Goal: Information Seeking & Learning: Compare options

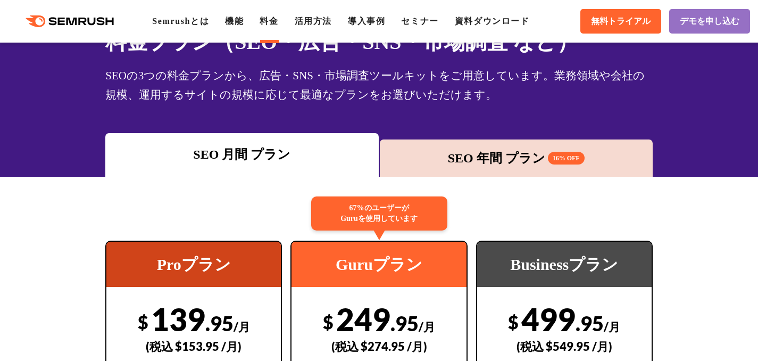
click at [433, 160] on div "SEO 年間 プラン 16% OFF" at bounding box center [516, 157] width 262 height 19
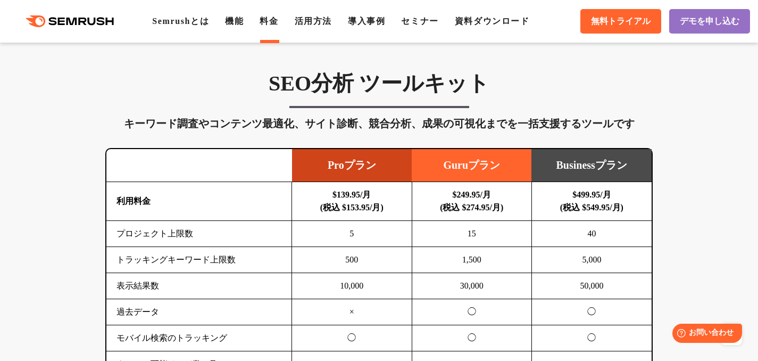
scroll to position [608, 0]
click at [370, 172] on td "Proプラン" at bounding box center [352, 165] width 120 height 33
click at [430, 165] on td "Guruプラン" at bounding box center [472, 165] width 120 height 33
click at [458, 169] on td "Guruプラン" at bounding box center [472, 165] width 120 height 33
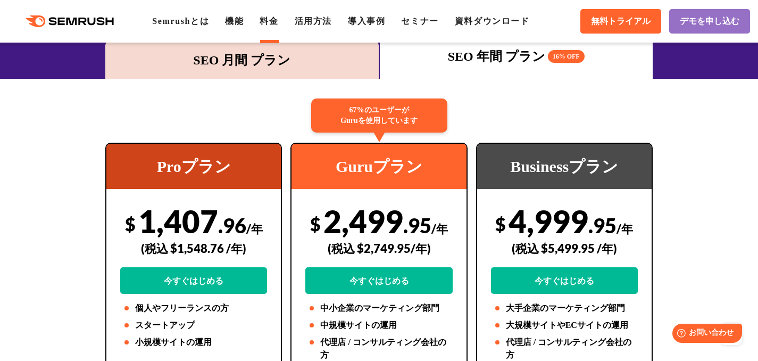
scroll to position [0, 0]
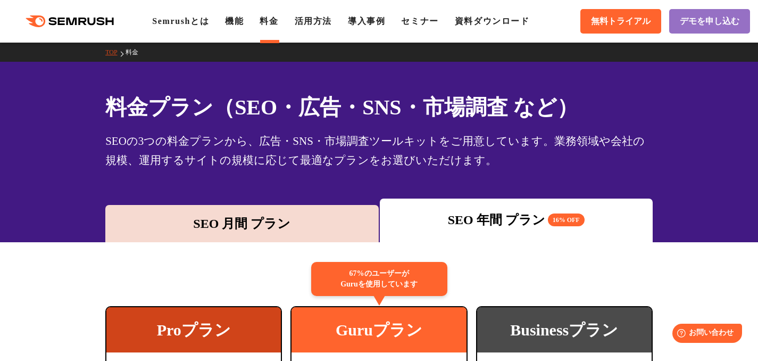
click at [335, 222] on div "SEO 月間 プラン" at bounding box center [242, 223] width 262 height 19
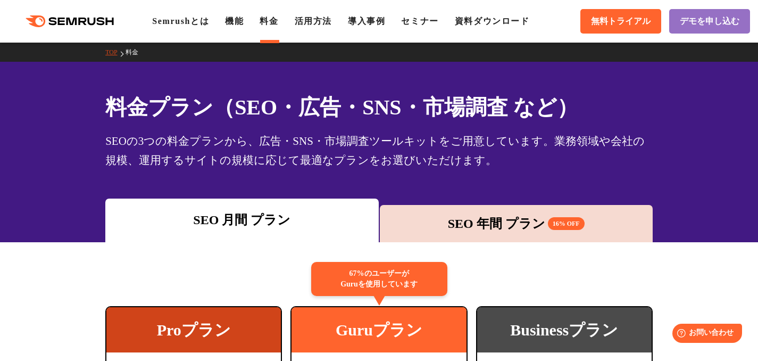
click at [438, 216] on div "SEO 年間 プラン 16% OFF" at bounding box center [516, 223] width 262 height 19
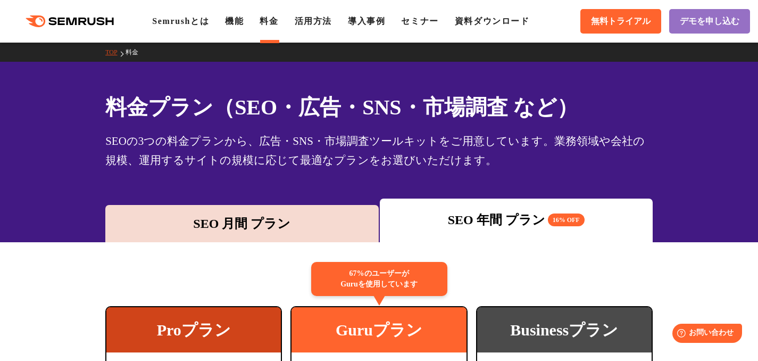
click at [337, 224] on div "SEO 月間 プラン" at bounding box center [242, 223] width 262 height 19
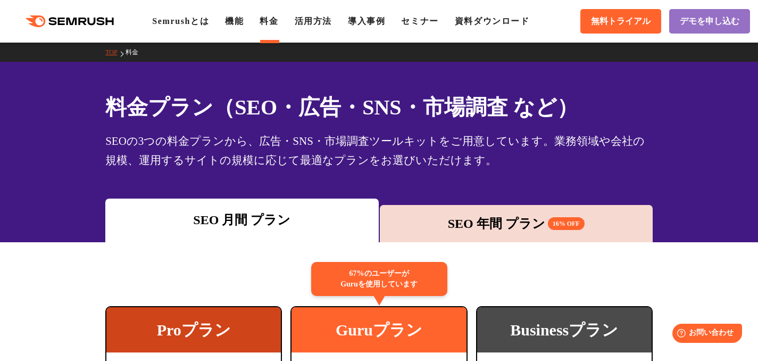
click at [428, 222] on div "SEO 年間 プラン 16% OFF" at bounding box center [516, 223] width 262 height 19
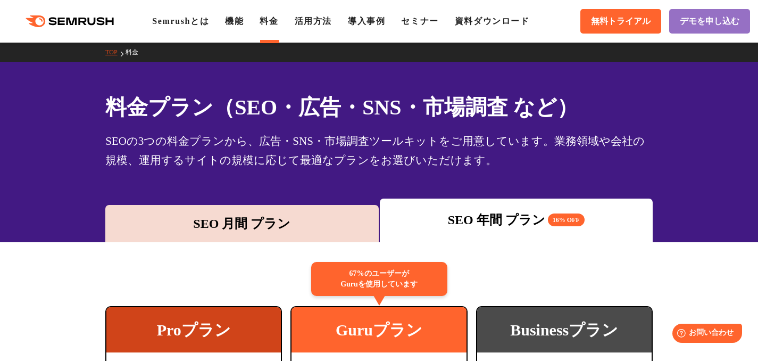
click at [345, 227] on div "SEO 月間 プラン" at bounding box center [242, 223] width 262 height 19
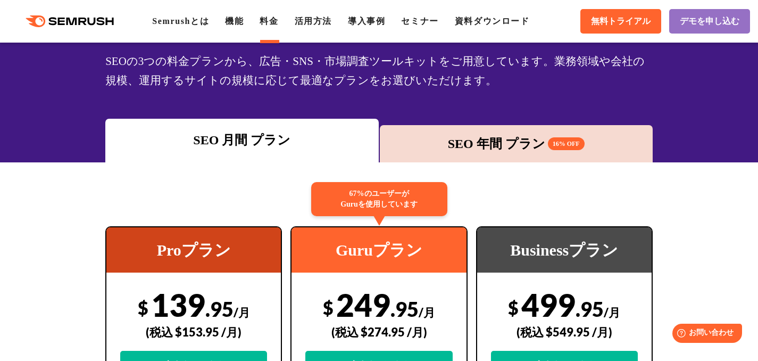
scroll to position [79, 0]
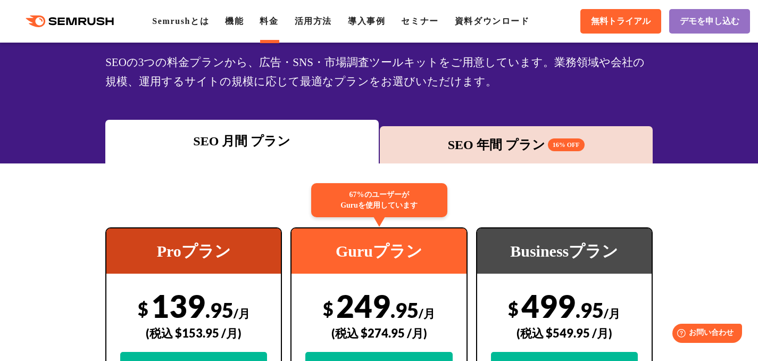
click at [436, 149] on div "SEO 年間 プラン 16% OFF" at bounding box center [516, 144] width 262 height 19
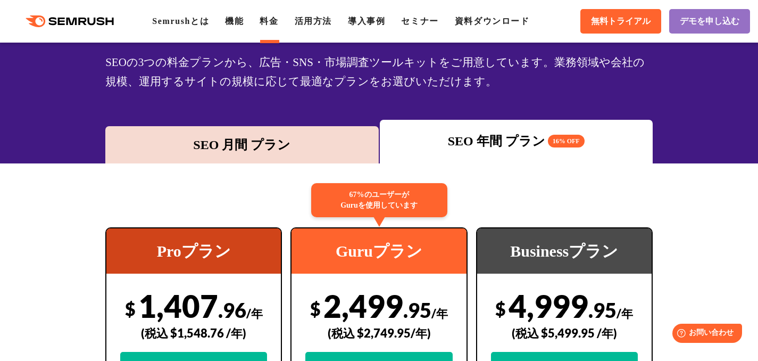
click at [362, 143] on div "SEO 月間 プラン" at bounding box center [242, 144] width 262 height 19
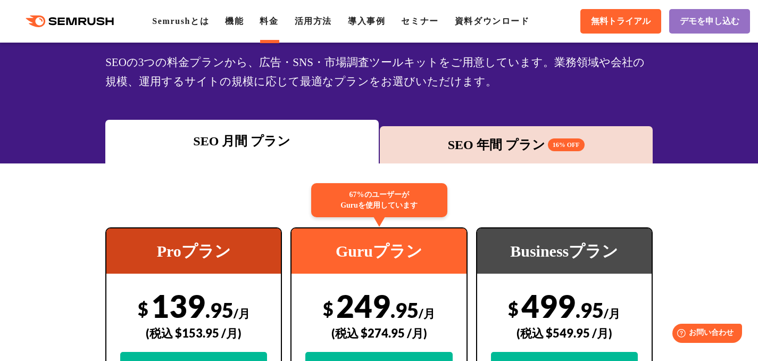
click at [431, 141] on div "SEO 年間 プラン 16% OFF" at bounding box center [516, 144] width 262 height 19
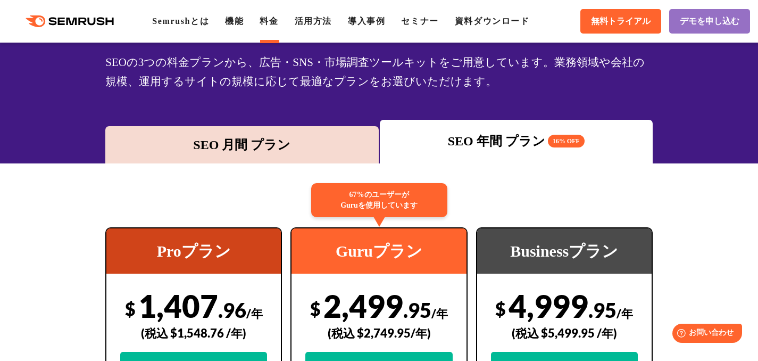
click at [342, 145] on div "SEO 月間 プラン" at bounding box center [242, 144] width 262 height 19
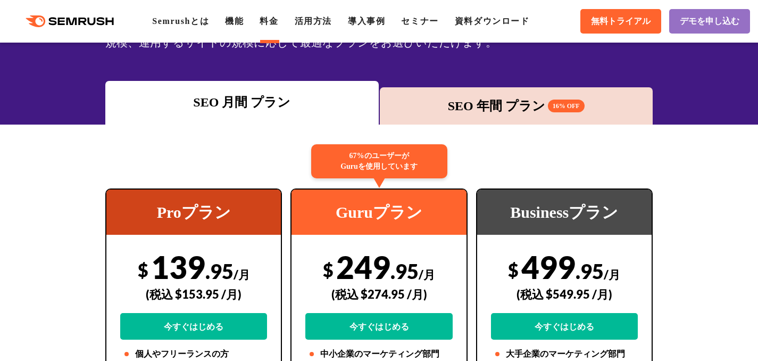
scroll to position [107, 0]
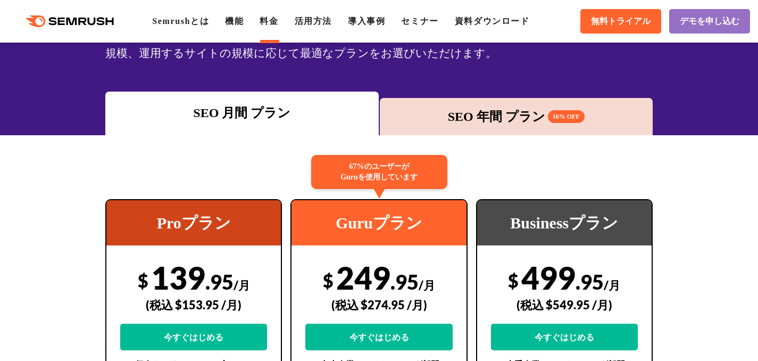
click at [506, 120] on div "SEO 年間 プラン 16% OFF" at bounding box center [516, 116] width 262 height 19
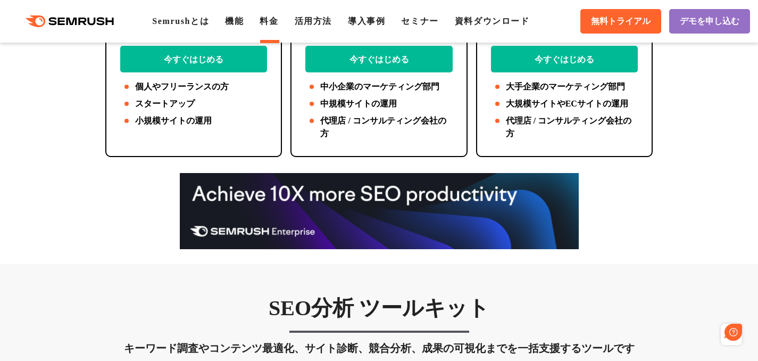
scroll to position [0, 0]
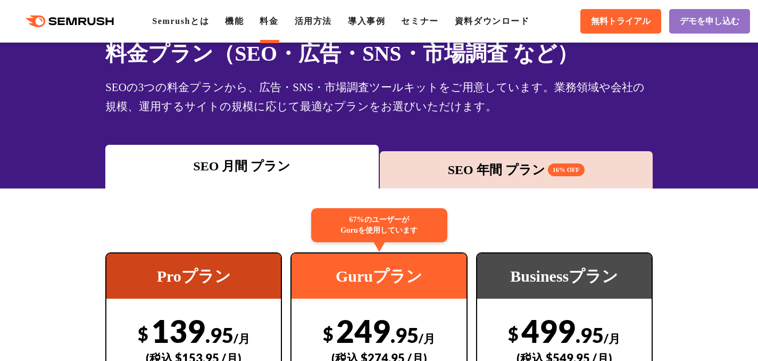
scroll to position [54, 0]
click at [453, 175] on div "SEO 年間 プラン 16% OFF" at bounding box center [516, 169] width 262 height 19
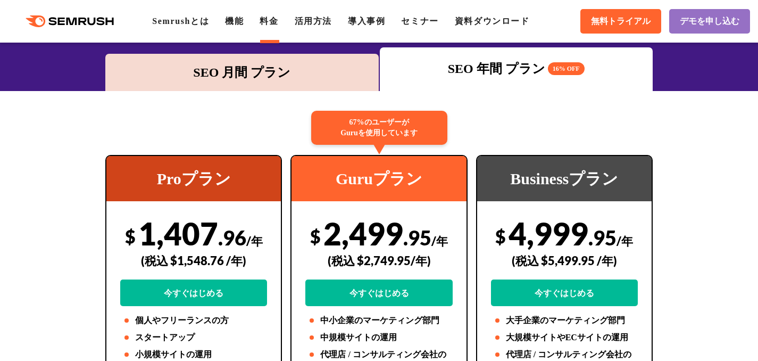
scroll to position [152, 0]
